Goal: Task Accomplishment & Management: Manage account settings

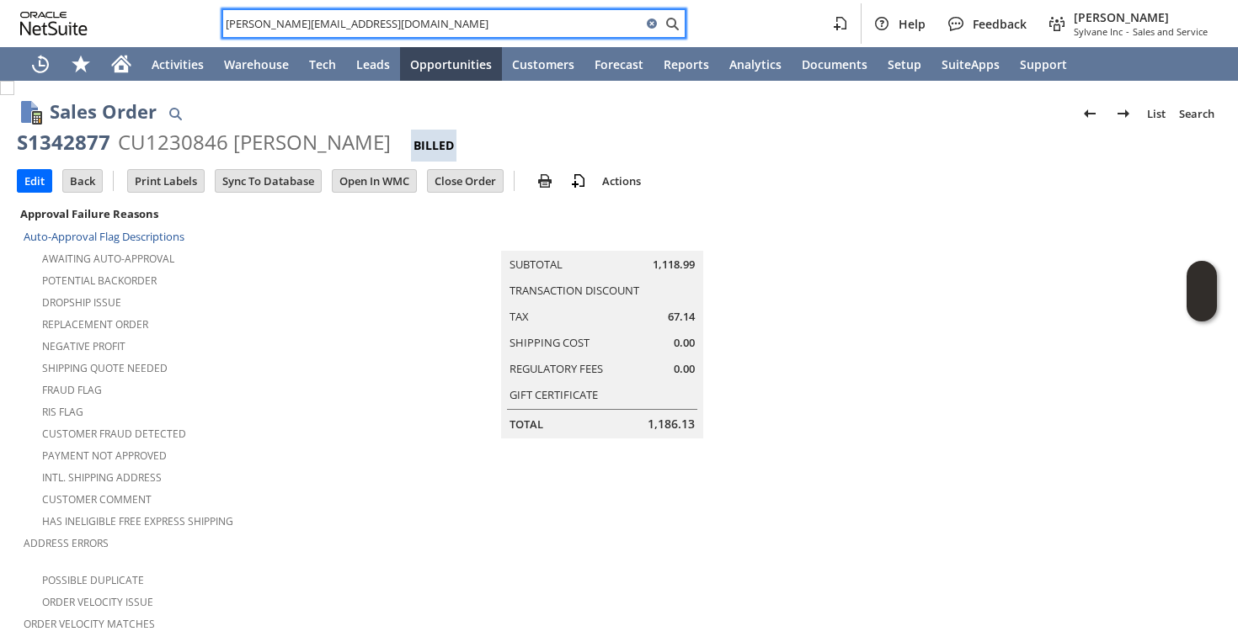
scroll to position [0, 24]
click at [434, 322] on td "Summary Subtotal 1,118.99 Transaction Discount Tax 67.14 Shipping Cost 0.00 Reg…" at bounding box center [619, 321] width 440 height 236
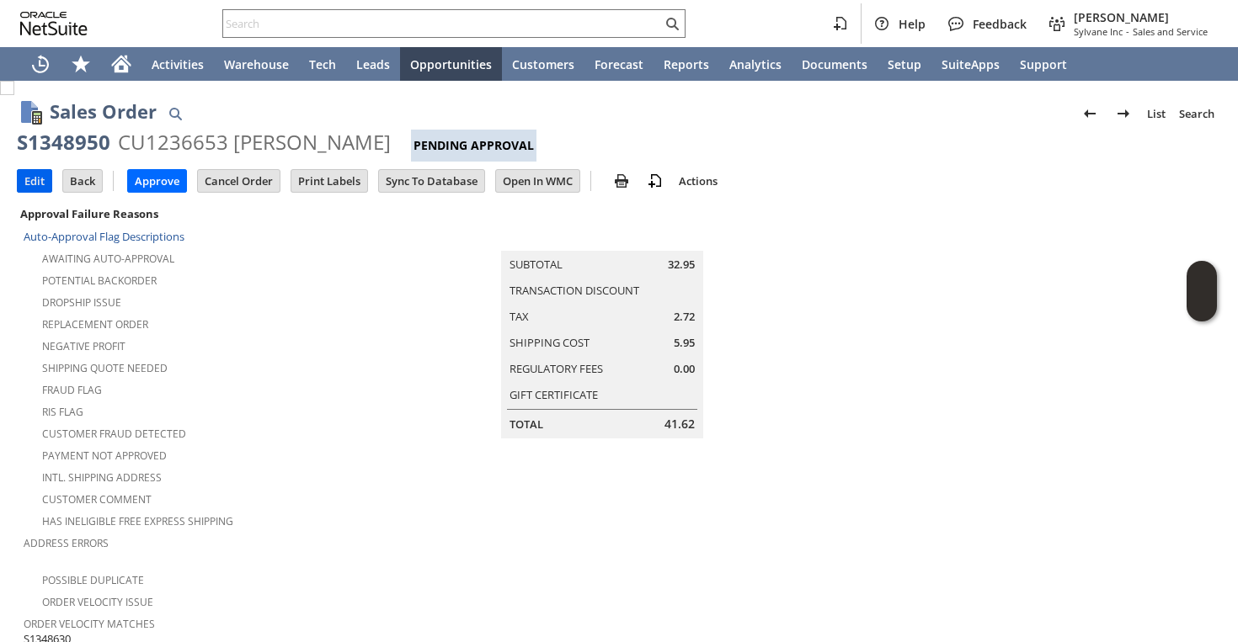
click at [40, 185] on input "Edit" at bounding box center [35, 181] width 34 height 22
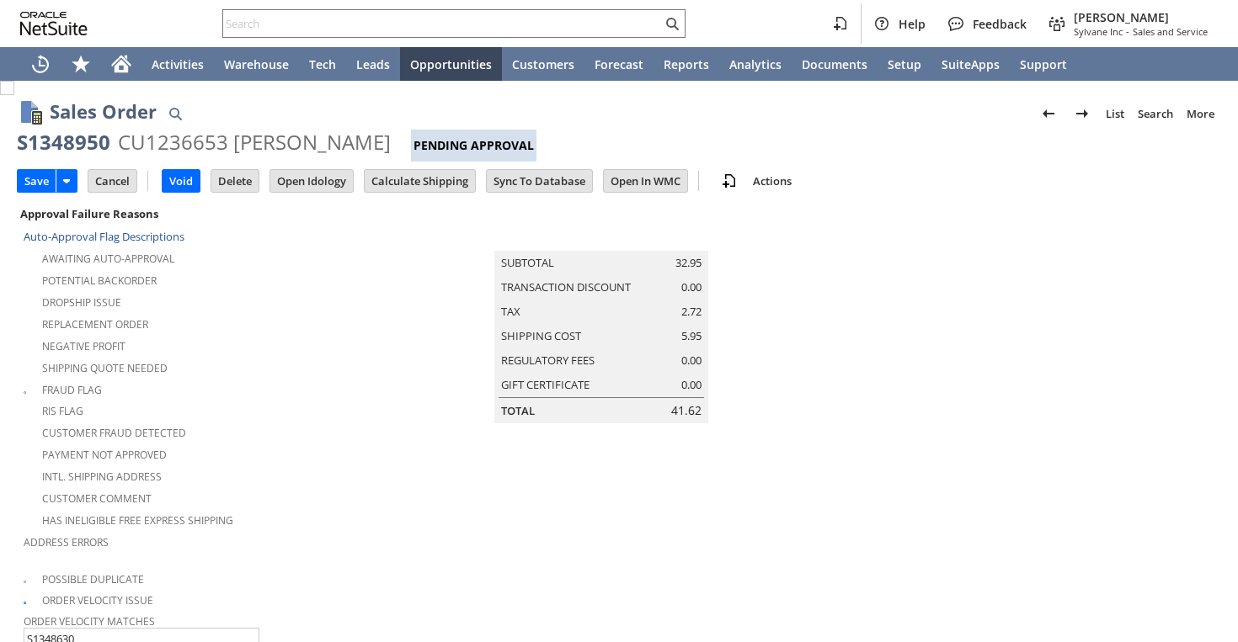
scroll to position [553, 0]
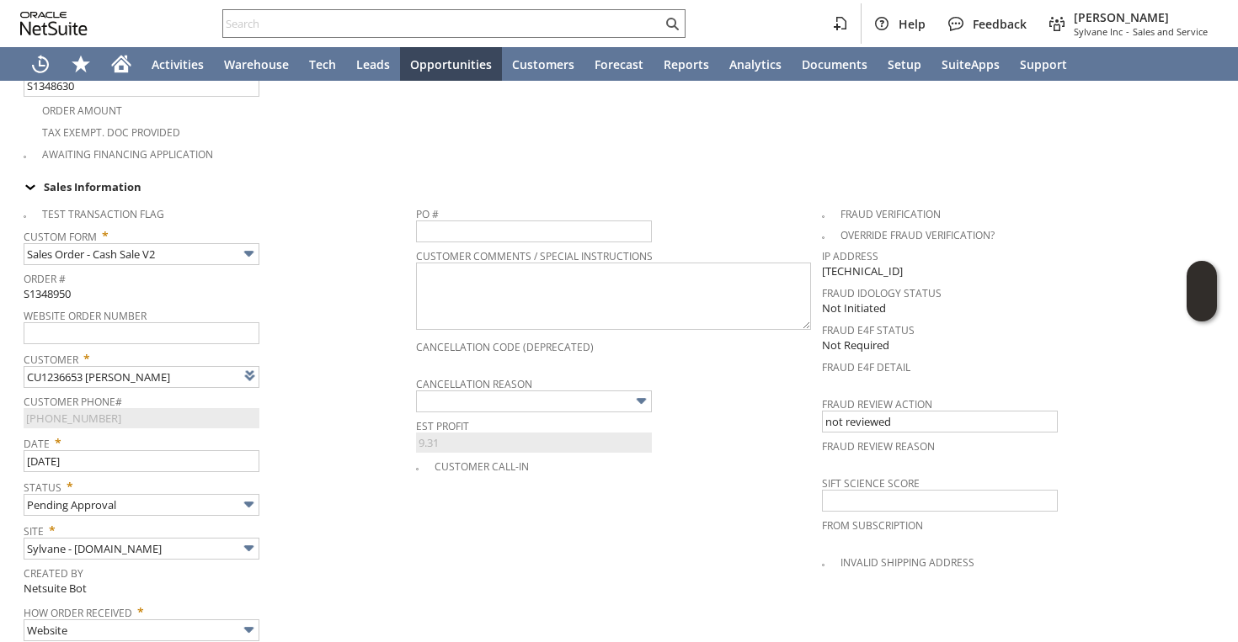
type input "Intelligent Recommendations¹⁰"
click at [447, 391] on input "text" at bounding box center [534, 402] width 236 height 22
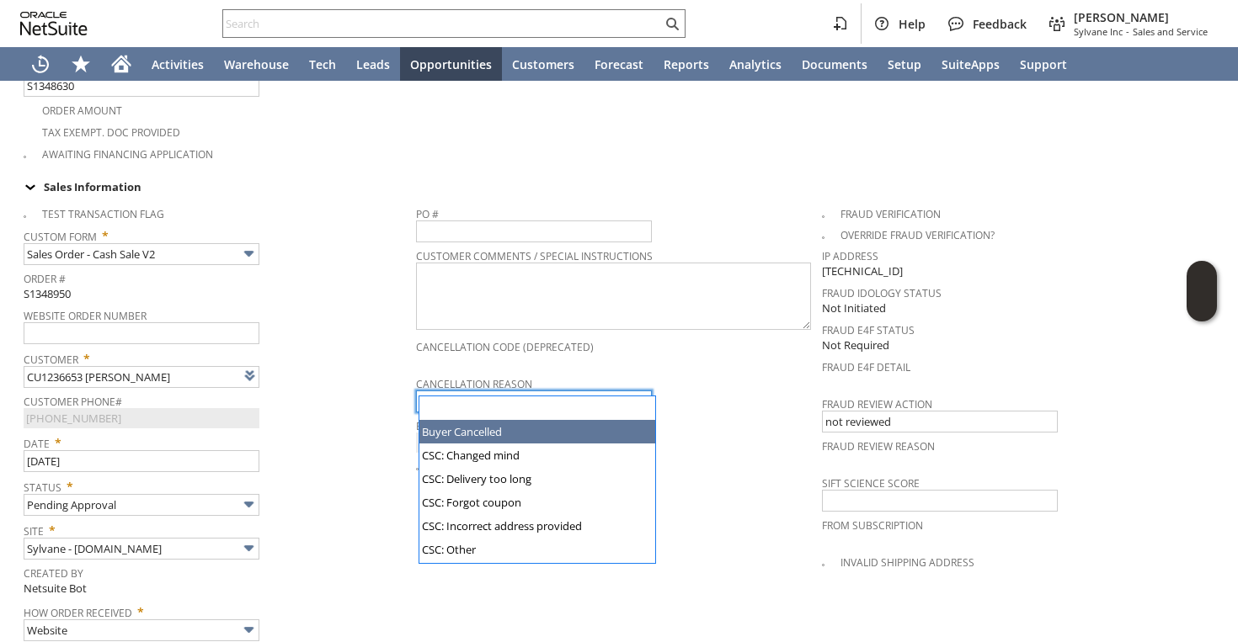
type input "Buyer Cancelled"
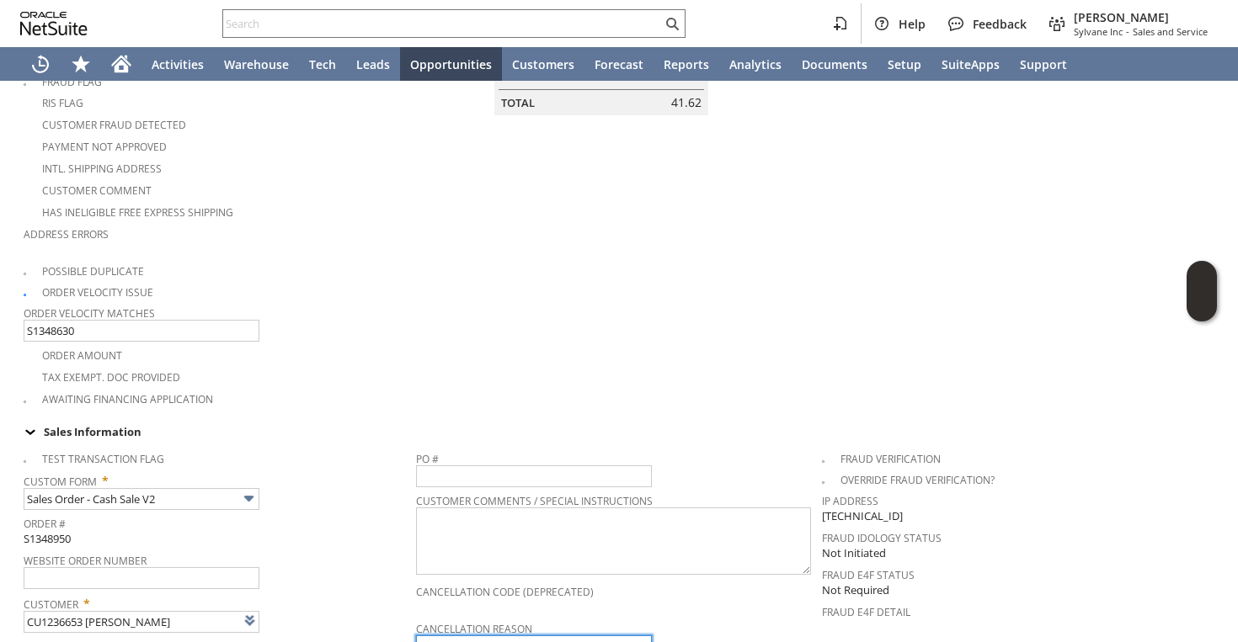
scroll to position [0, 0]
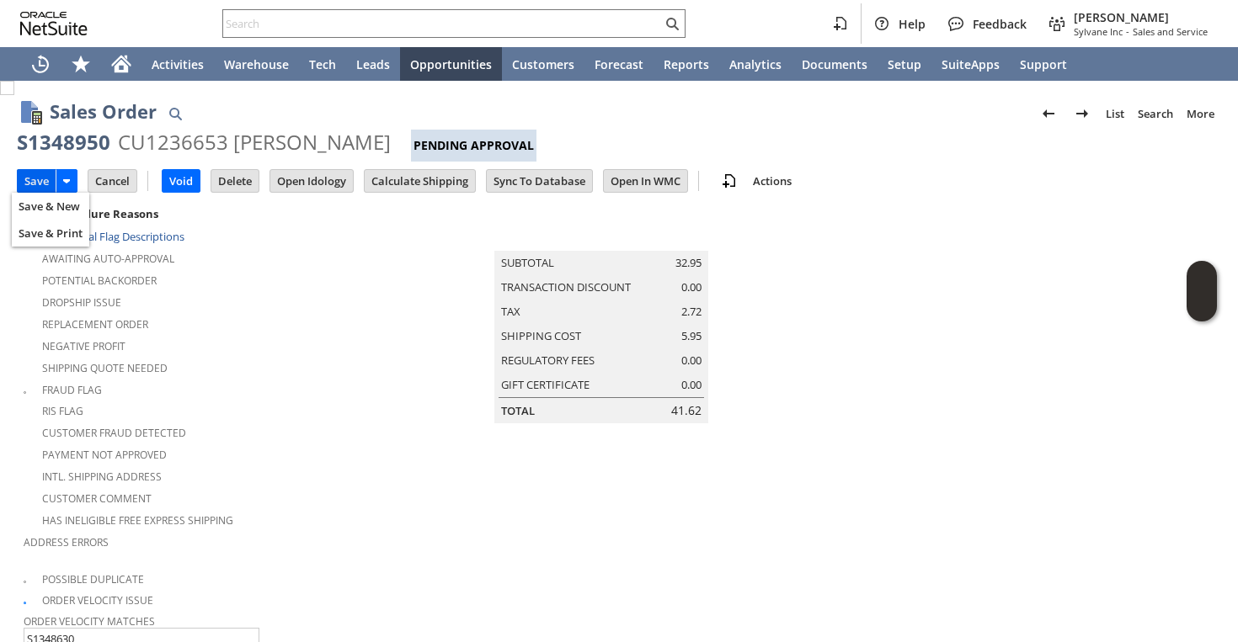
click at [31, 176] on input "Save" at bounding box center [37, 181] width 38 height 22
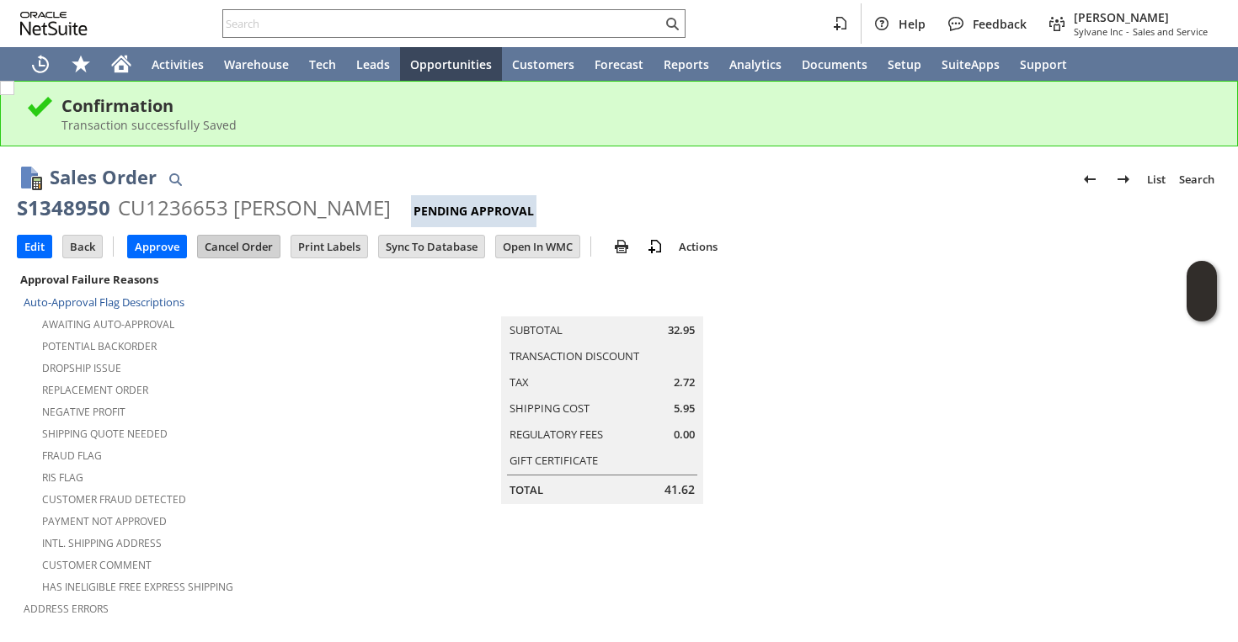
click at [242, 244] on input "Cancel Order" at bounding box center [239, 247] width 82 height 22
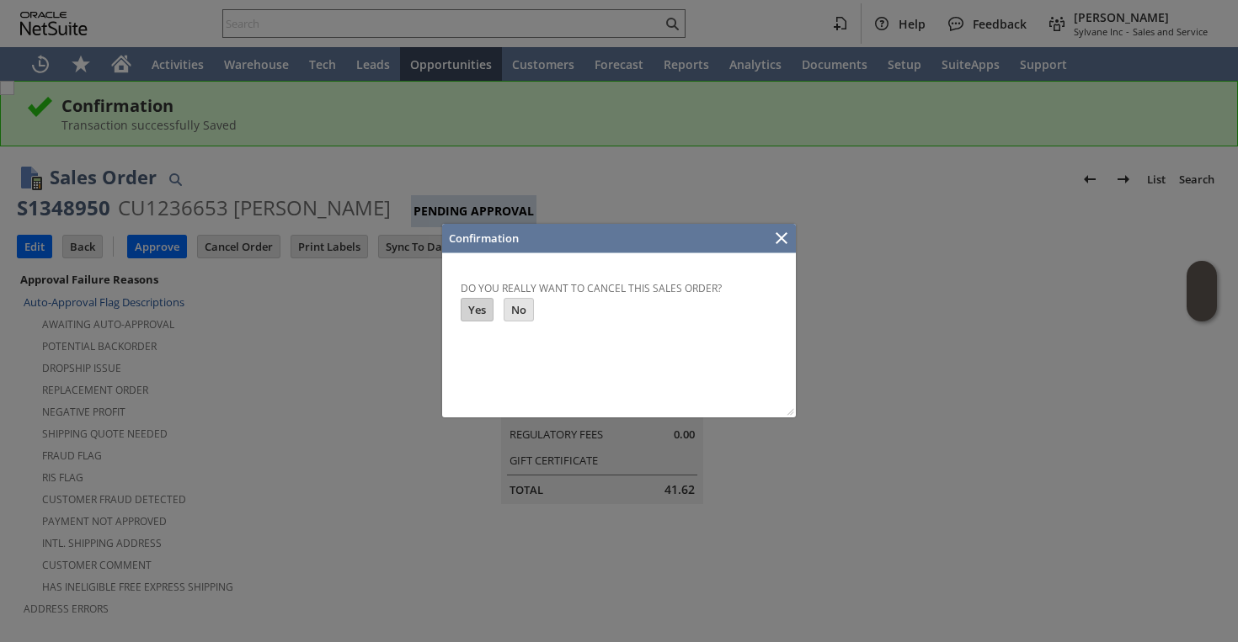
click at [481, 298] on td "Yes" at bounding box center [476, 310] width 33 height 24
click at [483, 308] on input "Yes" at bounding box center [476, 310] width 31 height 22
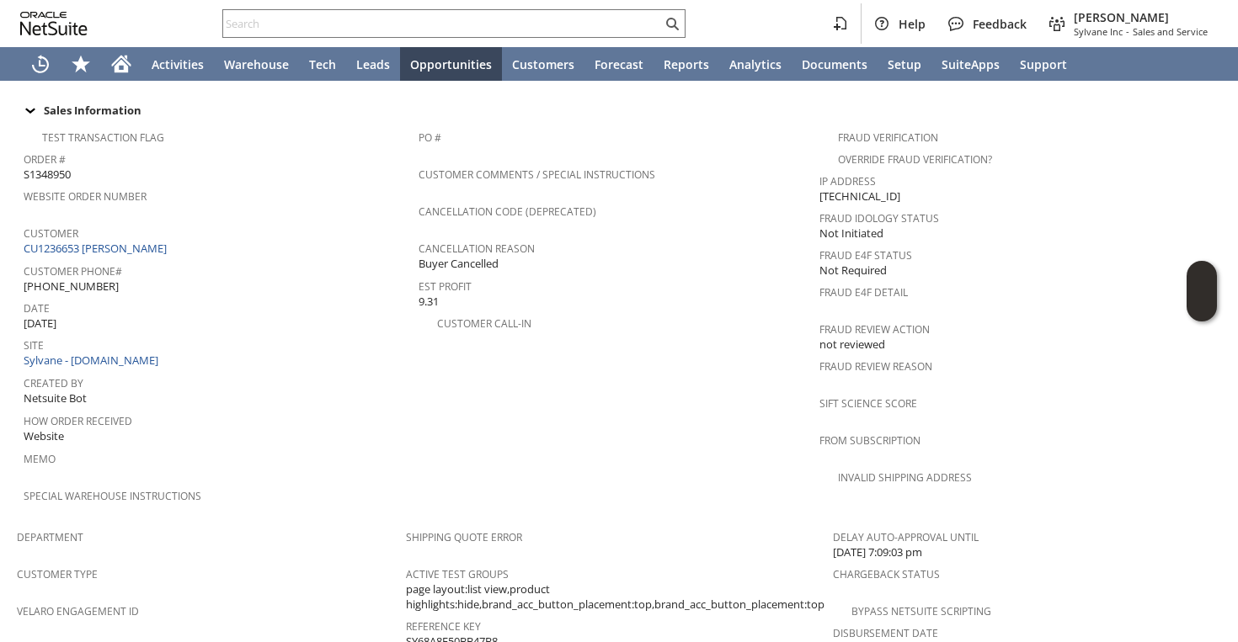
scroll to position [669, 0]
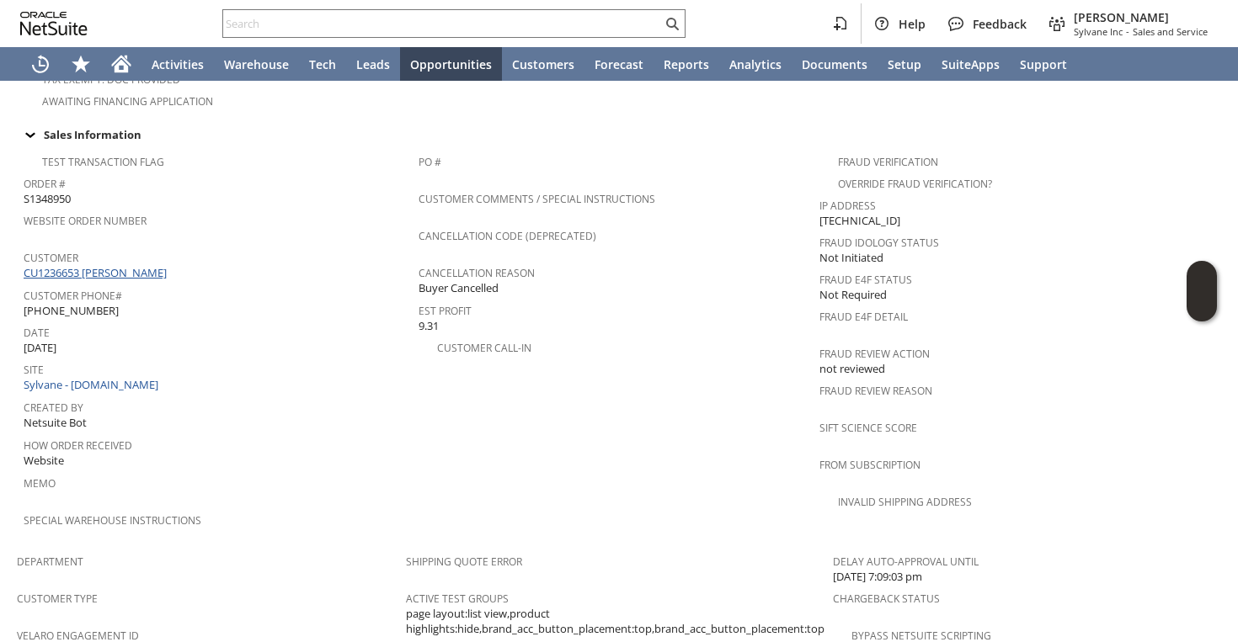
click at [110, 265] on link "CU1236653 Dian Hallas" at bounding box center [97, 272] width 147 height 15
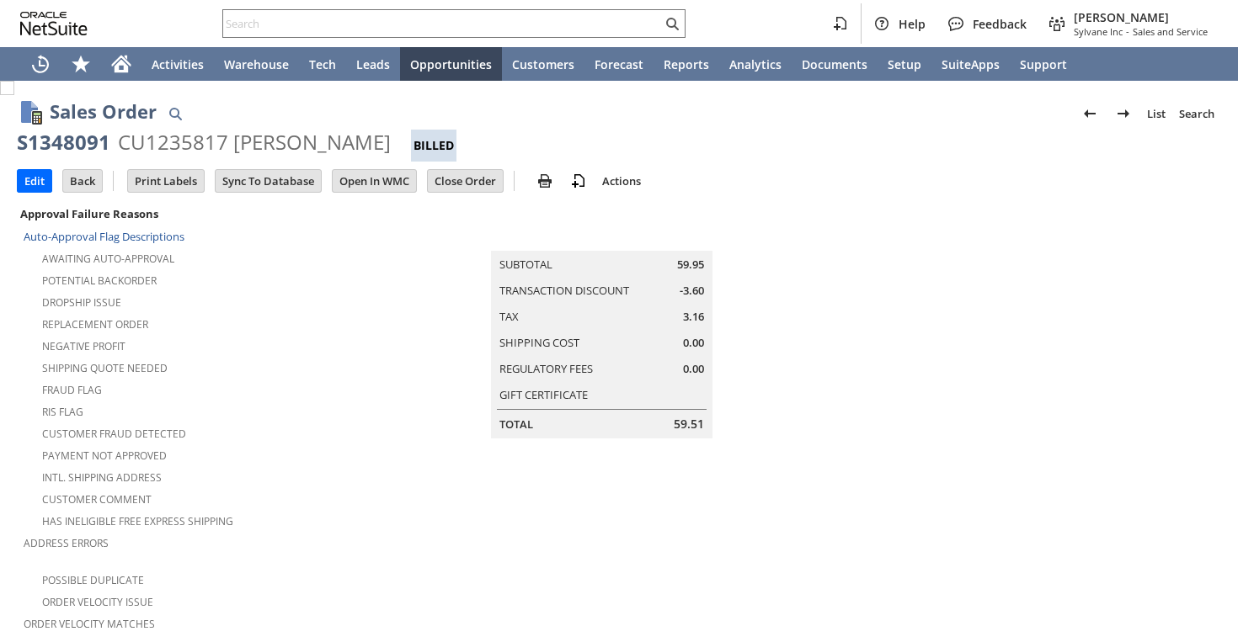
scroll to position [990, 0]
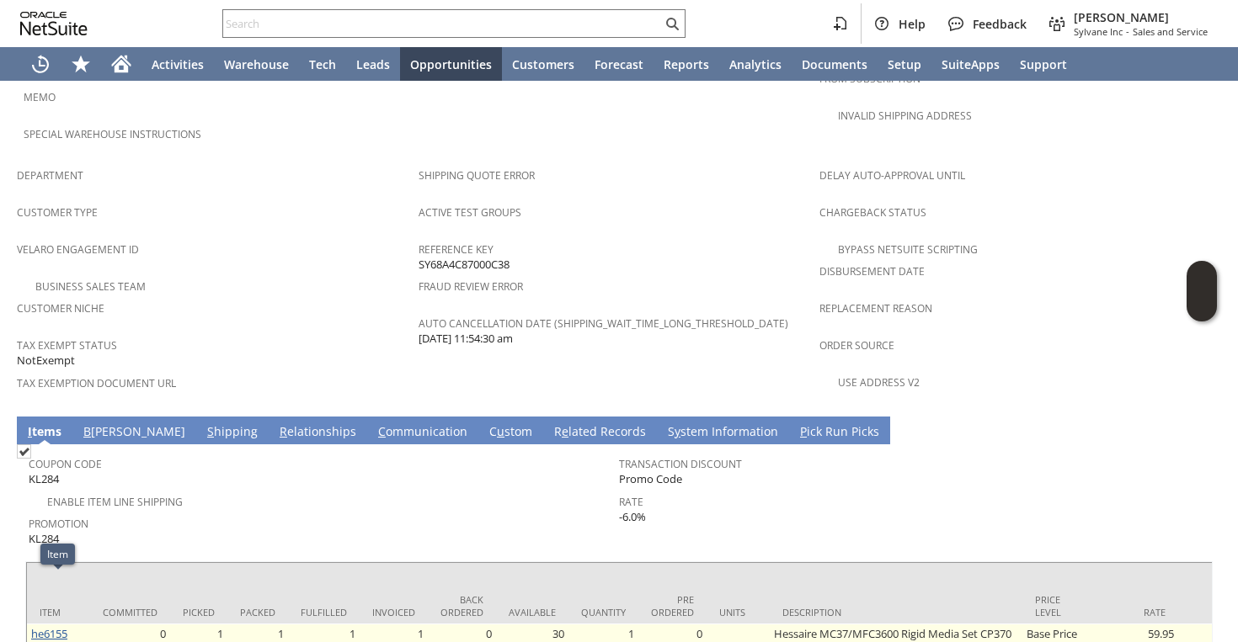
click at [62, 626] on link "he6155" at bounding box center [49, 633] width 36 height 15
